Goal: Task Accomplishment & Management: Complete application form

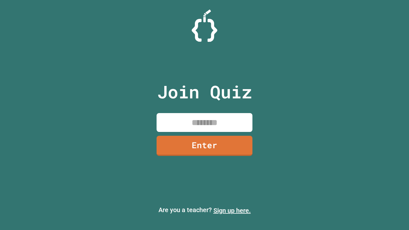
click at [232, 210] on link "Sign up here." at bounding box center [231, 211] width 37 height 8
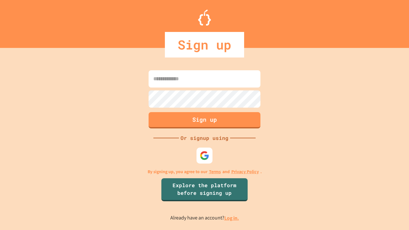
click at [232, 218] on link "Log in." at bounding box center [231, 218] width 15 height 7
